Goal: Information Seeking & Learning: Learn about a topic

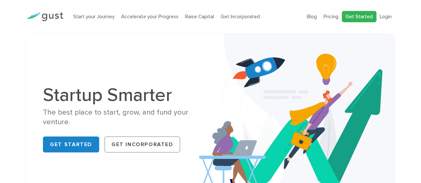
click at [353, 11] on link "Get Started" at bounding box center [359, 17] width 35 height 12
click at [333, 14] on link "Pricing" at bounding box center [330, 17] width 15 height 6
